Goal: Find specific page/section: Find specific page/section

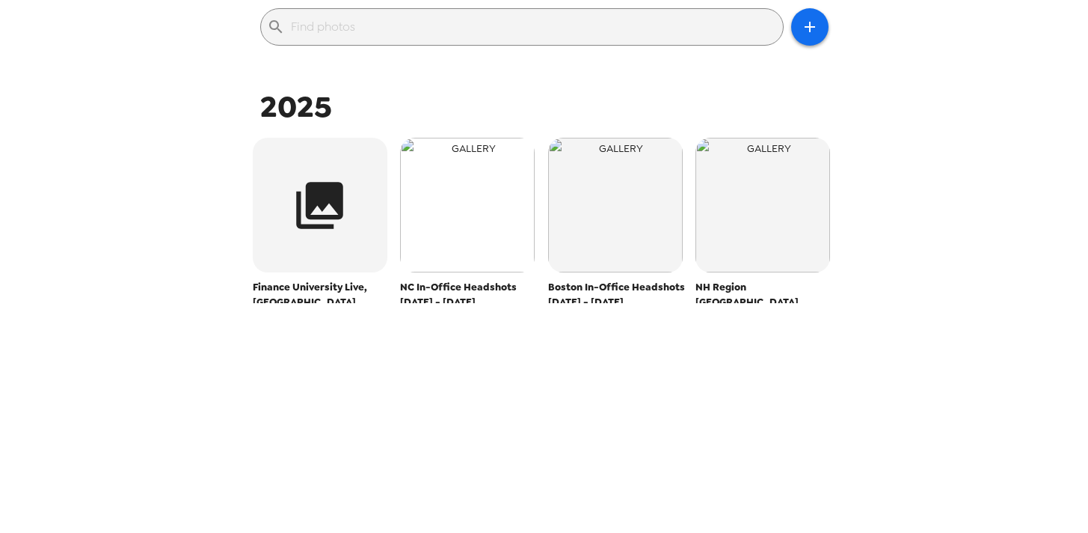
click at [483, 237] on img "button" at bounding box center [467, 205] width 135 height 135
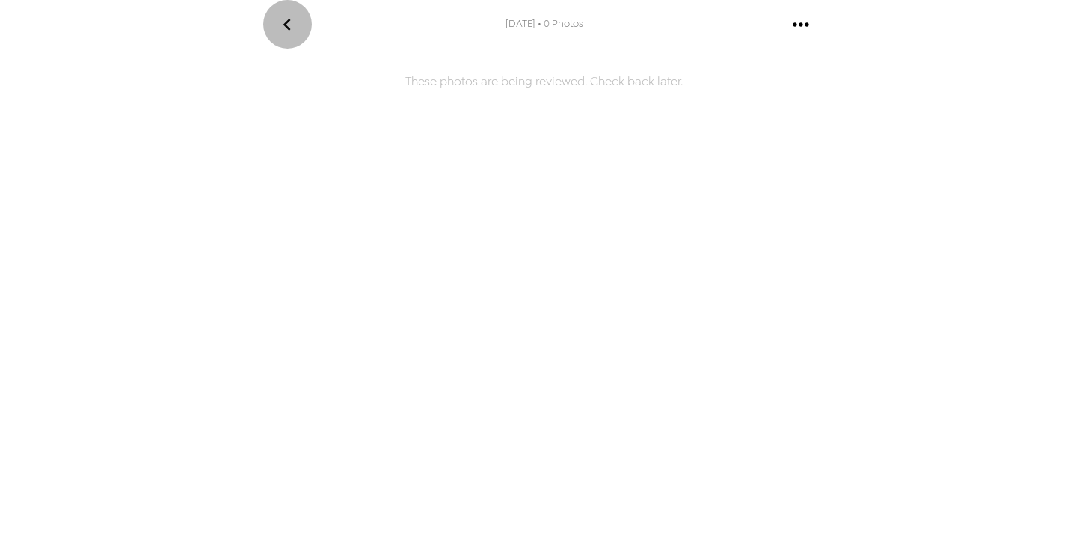
click at [290, 25] on icon "go back" at bounding box center [287, 25] width 24 height 24
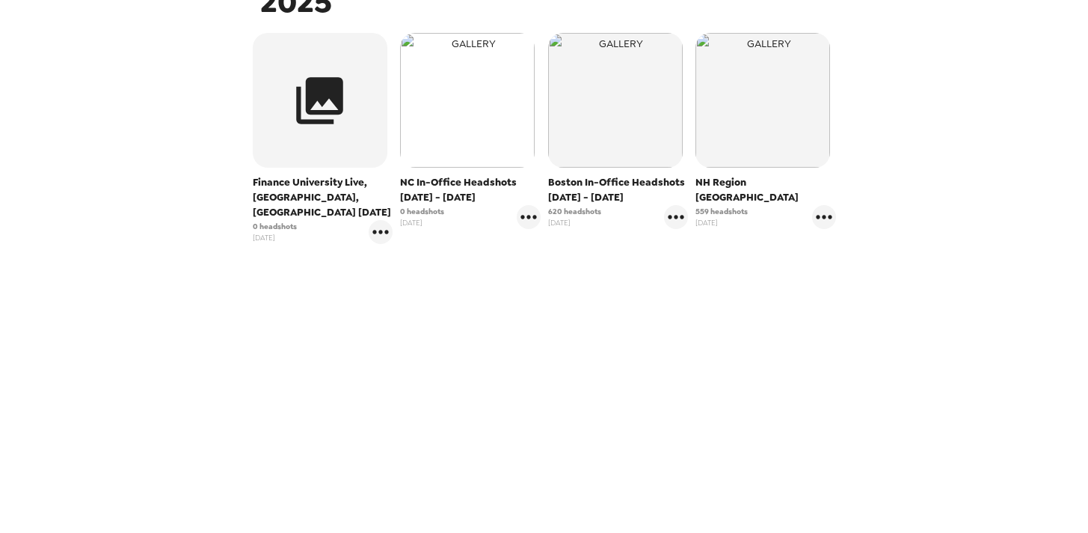
scroll to position [77, 0]
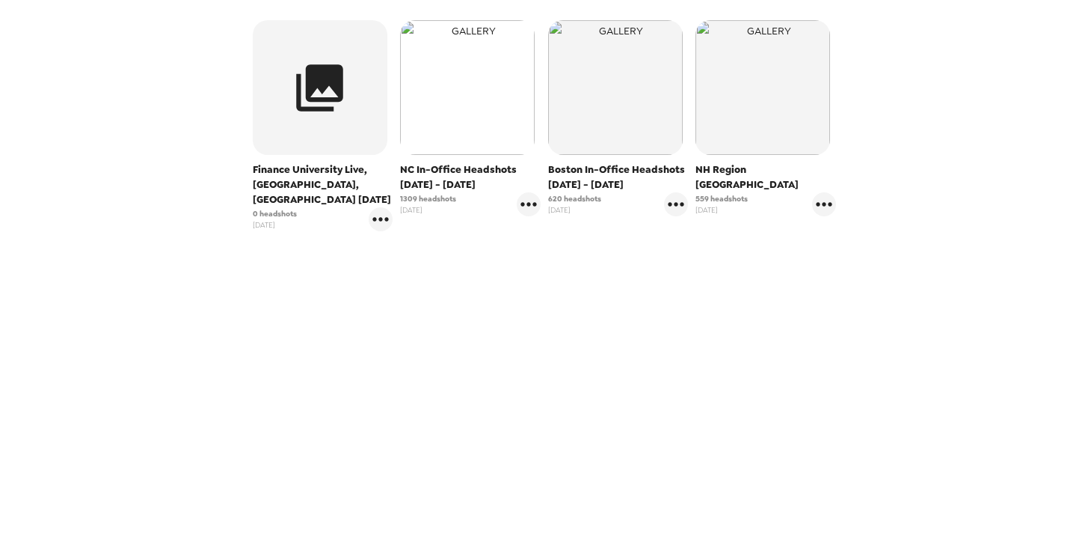
click at [467, 134] on img "button" at bounding box center [467, 87] width 135 height 135
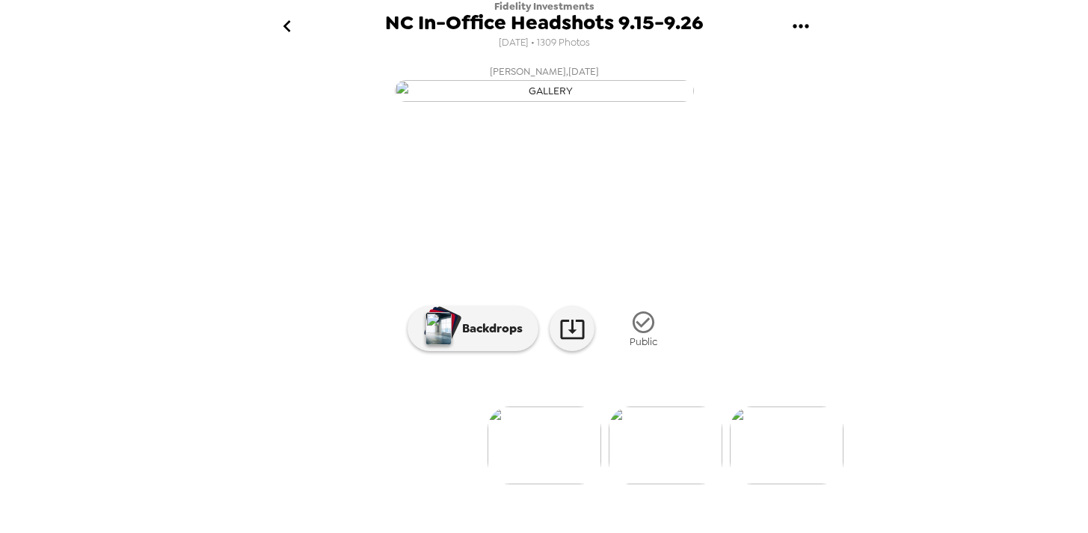
click at [286, 25] on icon "go back" at bounding box center [286, 26] width 7 height 12
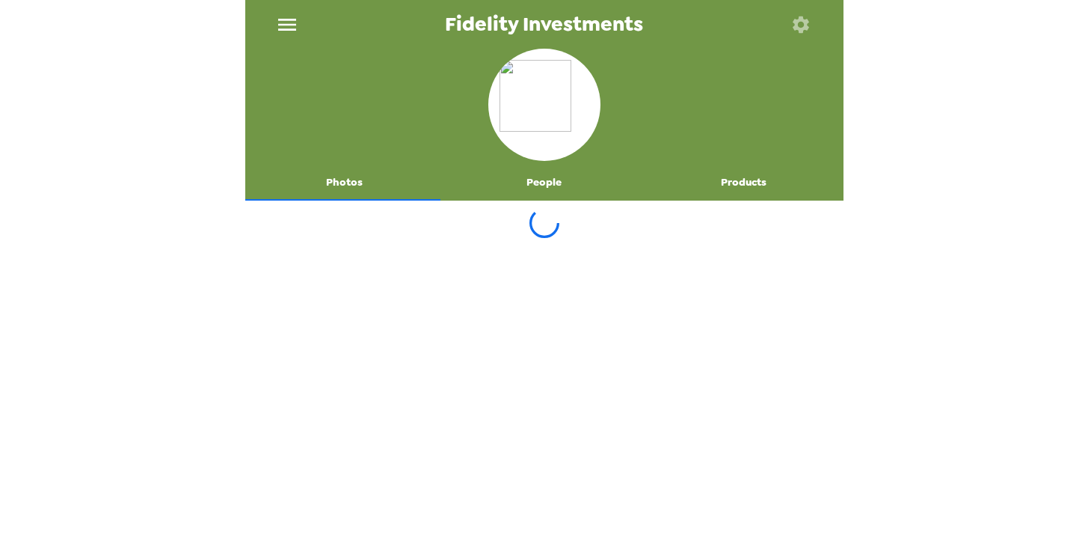
scroll to position [255, 0]
